Goal: Task Accomplishment & Management: Use online tool/utility

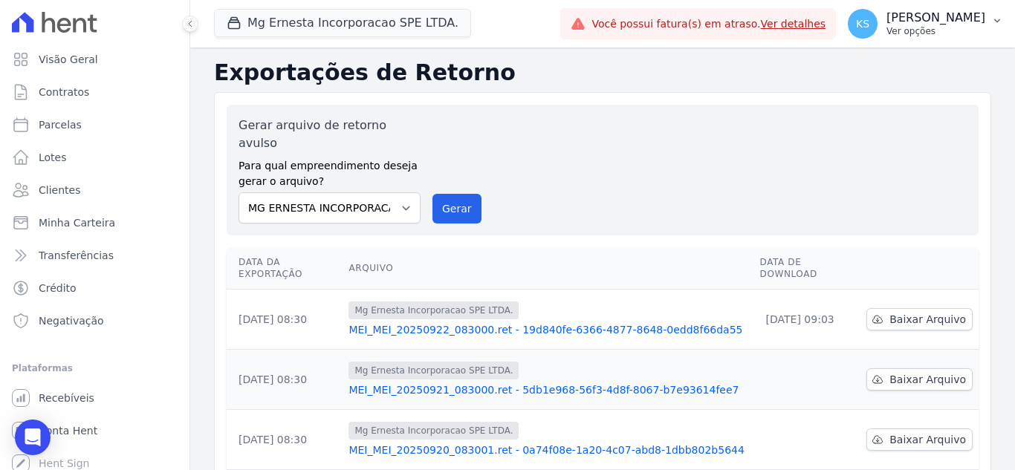
click at [931, 27] on p "Ver opções" at bounding box center [935, 31] width 99 height 12
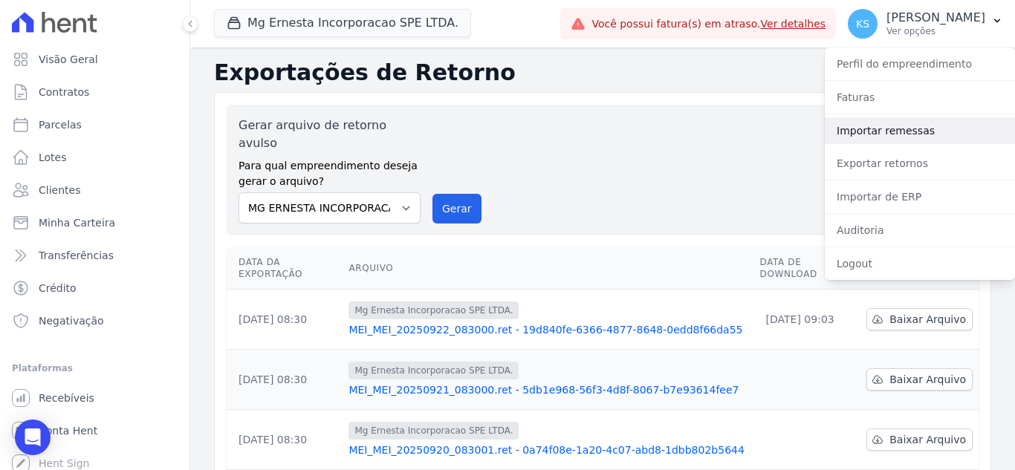
click at [891, 131] on link "Importar remessas" at bounding box center [919, 130] width 190 height 27
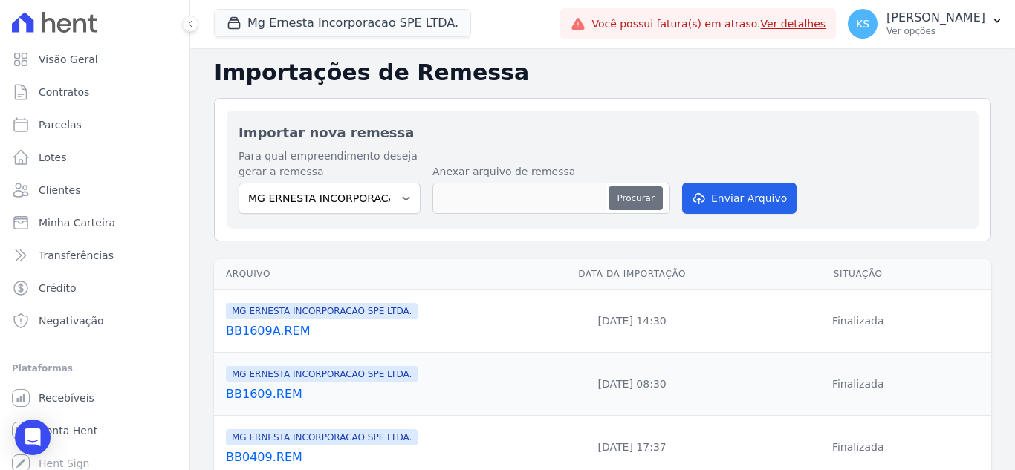
click at [635, 206] on button "Procurar" at bounding box center [634, 198] width 53 height 24
type input "BB2209.REM"
click at [726, 200] on button "Enviar Arquivo" at bounding box center [739, 198] width 114 height 31
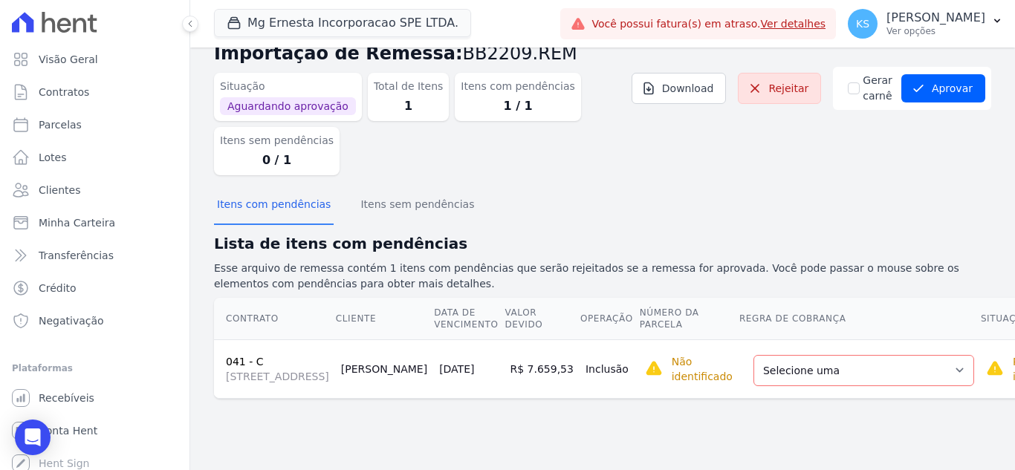
scroll to position [70, 0]
click at [753, 372] on select "Selecione uma Nova Parcela Avulsa Parcela Avulsa Existente Parcela Normal (20 X…" at bounding box center [863, 370] width 221 height 31
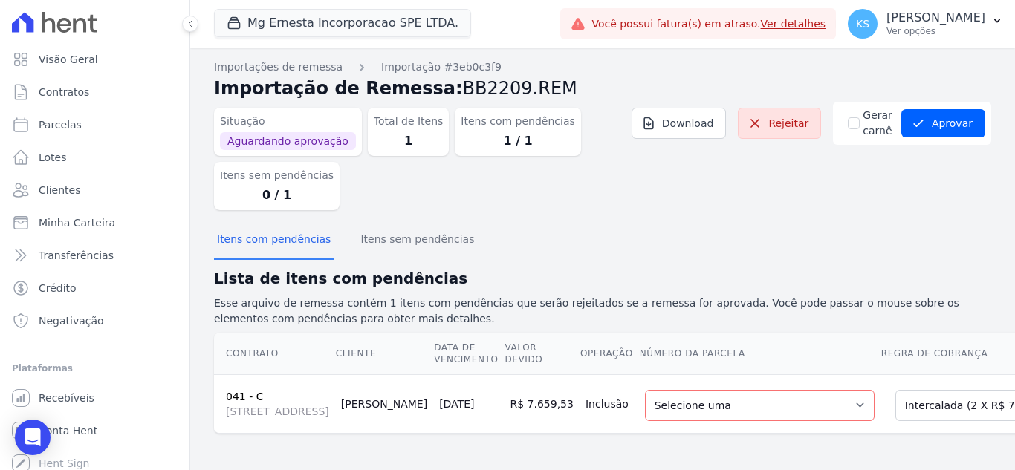
scroll to position [81, 0]
click at [731, 390] on select "Selecione uma 1 - [DATE] - R$ 7.947,62 - Agendado 2 - [DATE] - R$ 7.947,62 - Ag…" at bounding box center [760, 405] width 230 height 31
drag, startPoint x: 822, startPoint y: 428, endPoint x: 941, endPoint y: 432, distance: 118.9
click at [941, 432] on div "Contrato Cliente Data de Vencimento Valor devido Operação Número da Parcela Reg…" at bounding box center [602, 383] width 824 height 114
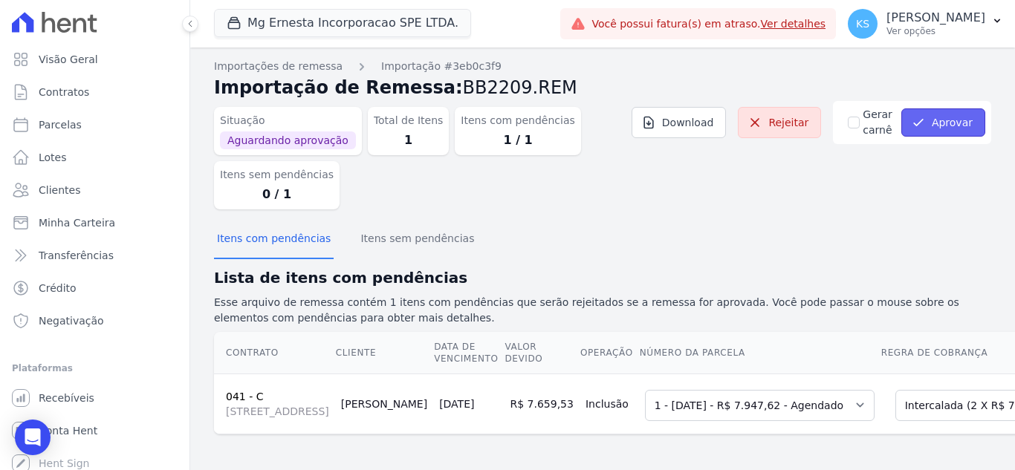
drag, startPoint x: 917, startPoint y: 120, endPoint x: 909, endPoint y: 135, distance: 16.6
click at [917, 121] on icon "submit" at bounding box center [918, 122] width 15 height 15
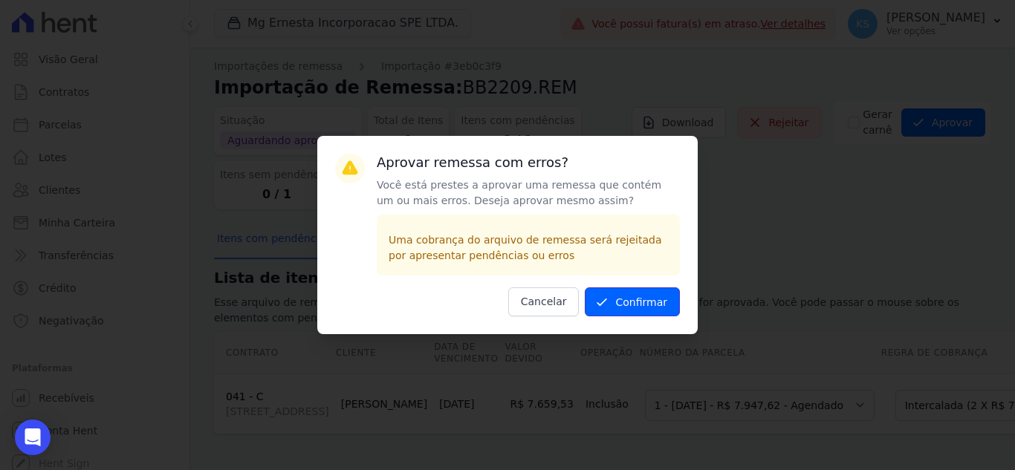
drag, startPoint x: 651, startPoint y: 296, endPoint x: 634, endPoint y: 306, distance: 20.6
click at [651, 295] on button "Confirmar" at bounding box center [632, 301] width 95 height 29
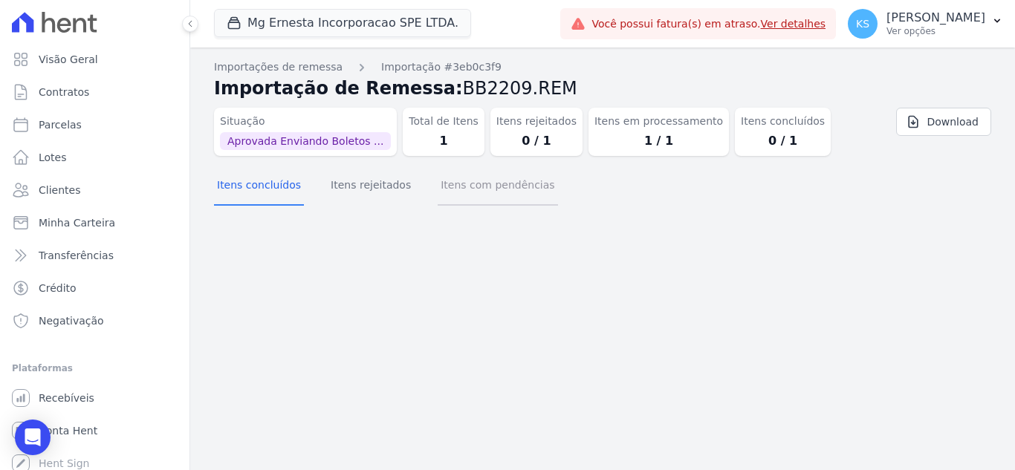
click at [472, 194] on button "Itens com pendências" at bounding box center [497, 186] width 120 height 39
click at [346, 194] on button "Itens rejeitados" at bounding box center [371, 186] width 86 height 39
click at [250, 192] on button "Itens concluídos" at bounding box center [259, 186] width 90 height 39
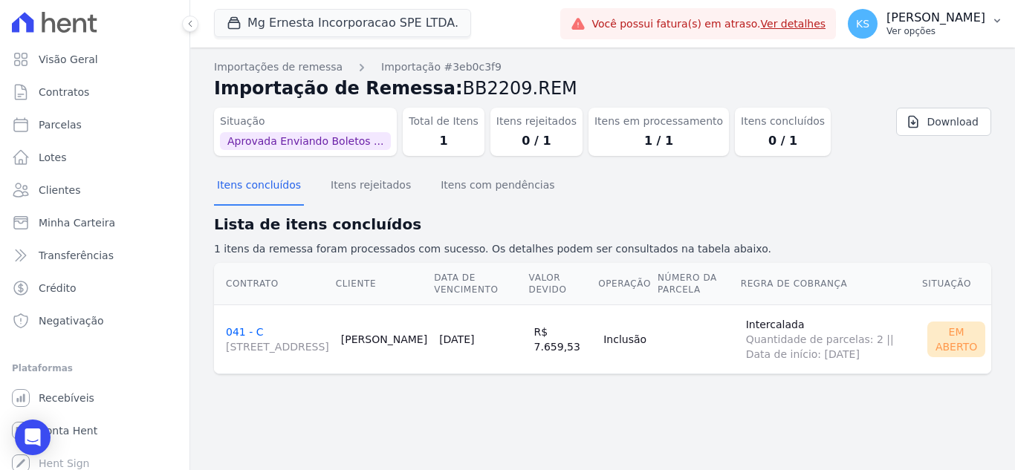
click at [955, 19] on p "[PERSON_NAME]" at bounding box center [935, 17] width 99 height 15
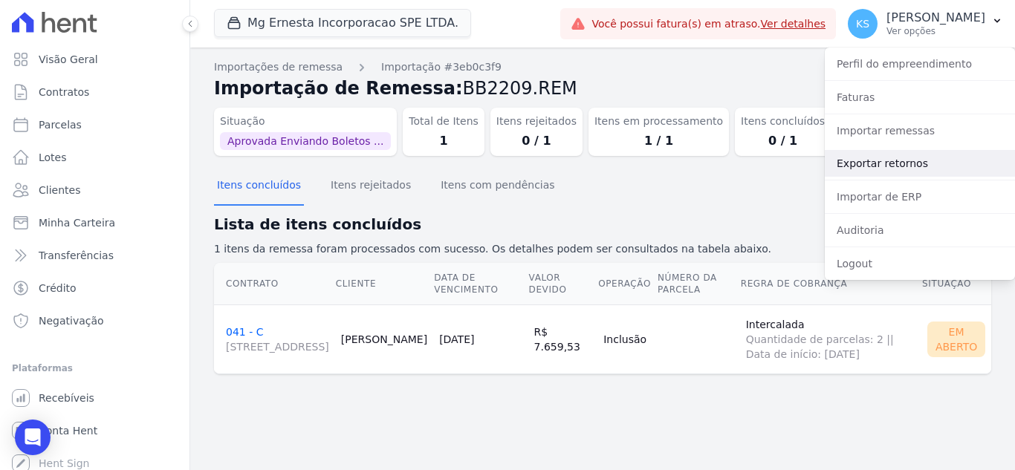
click at [873, 163] on link "Exportar retornos" at bounding box center [919, 163] width 190 height 27
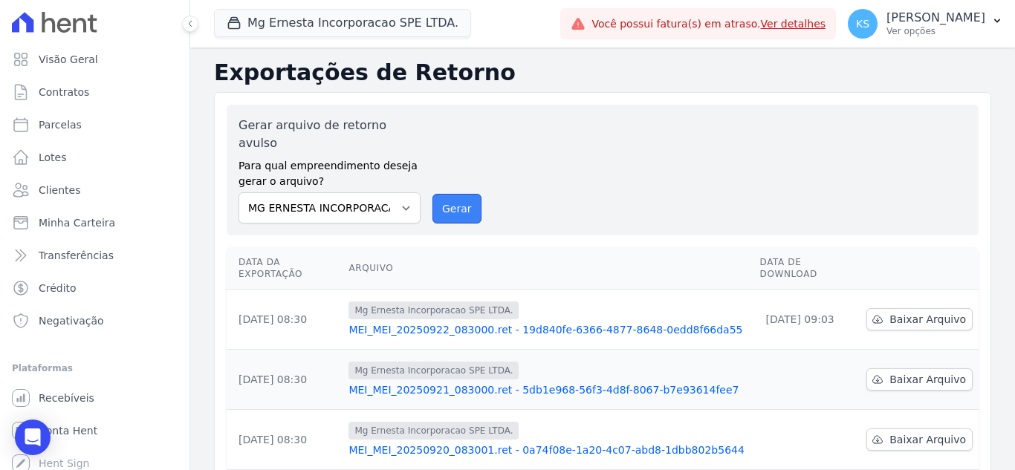
click at [454, 194] on button "Gerar" at bounding box center [456, 209] width 49 height 30
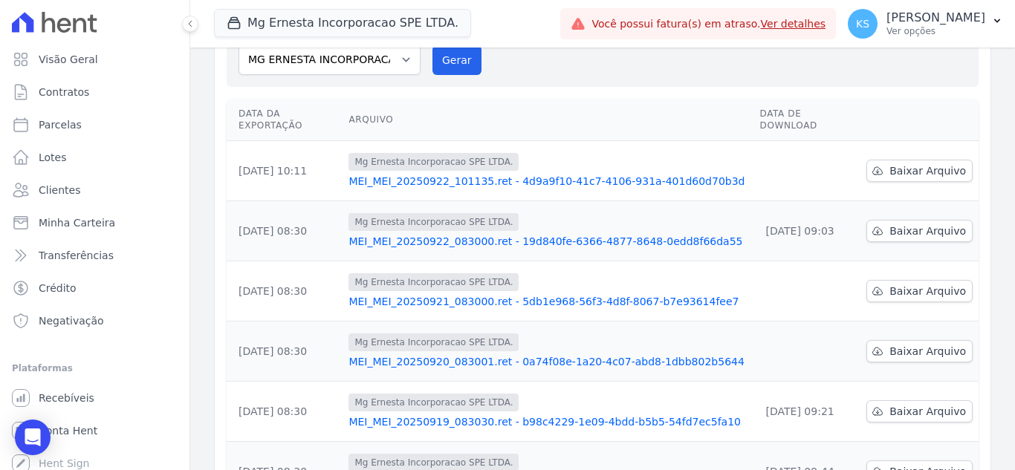
scroll to position [98, 0]
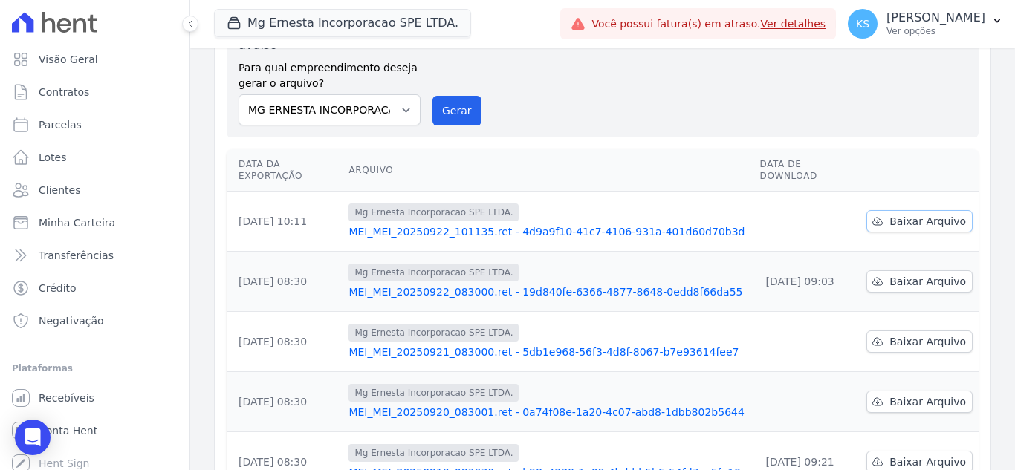
click at [900, 214] on span "Baixar Arquivo" at bounding box center [927, 221] width 77 height 15
